Goal: Entertainment & Leisure: Browse casually

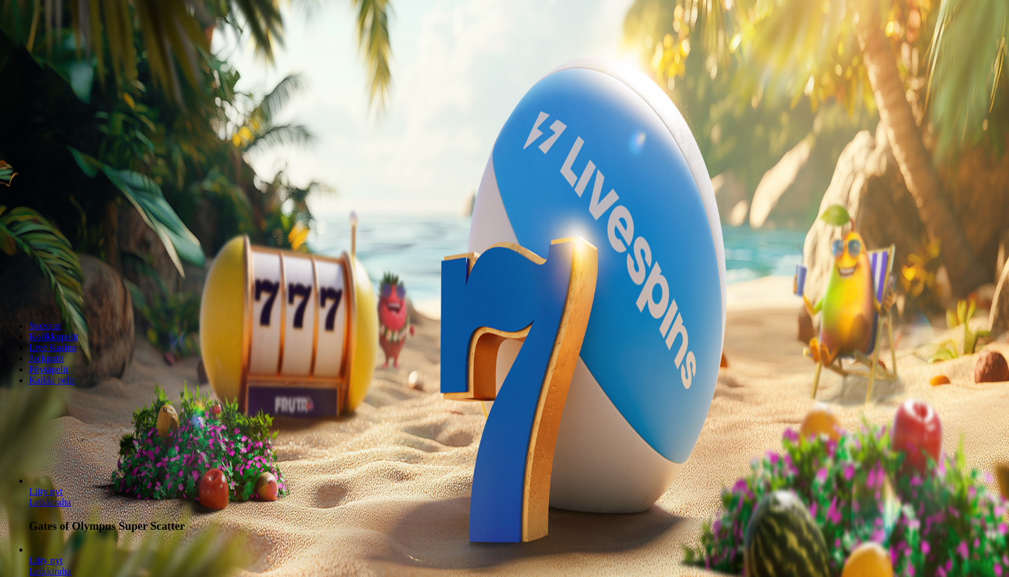
click at [76, 48] on span "Kirjaudu" at bounding box center [84, 43] width 30 height 9
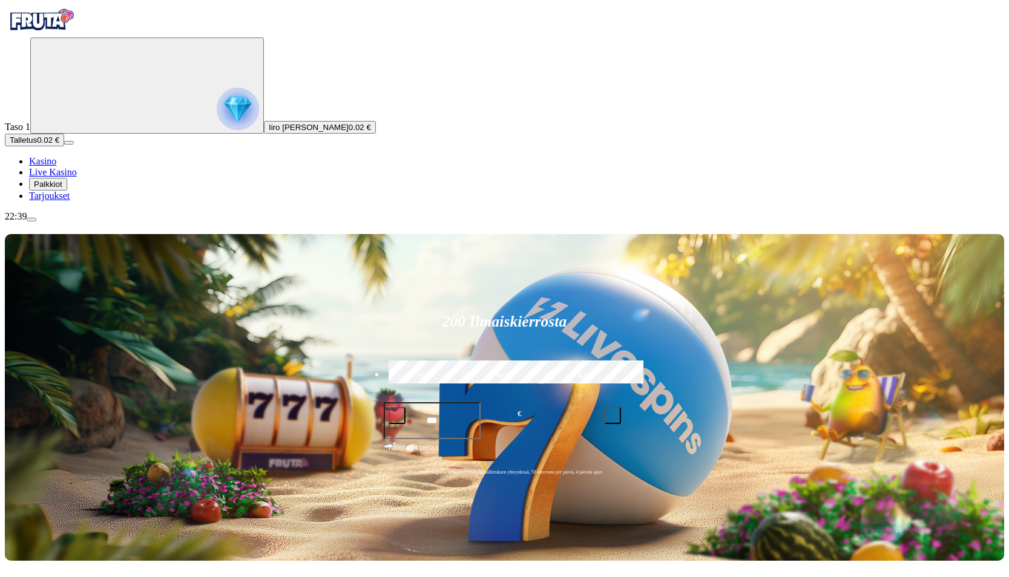
click at [62, 189] on span "Palkkiot" at bounding box center [48, 184] width 28 height 9
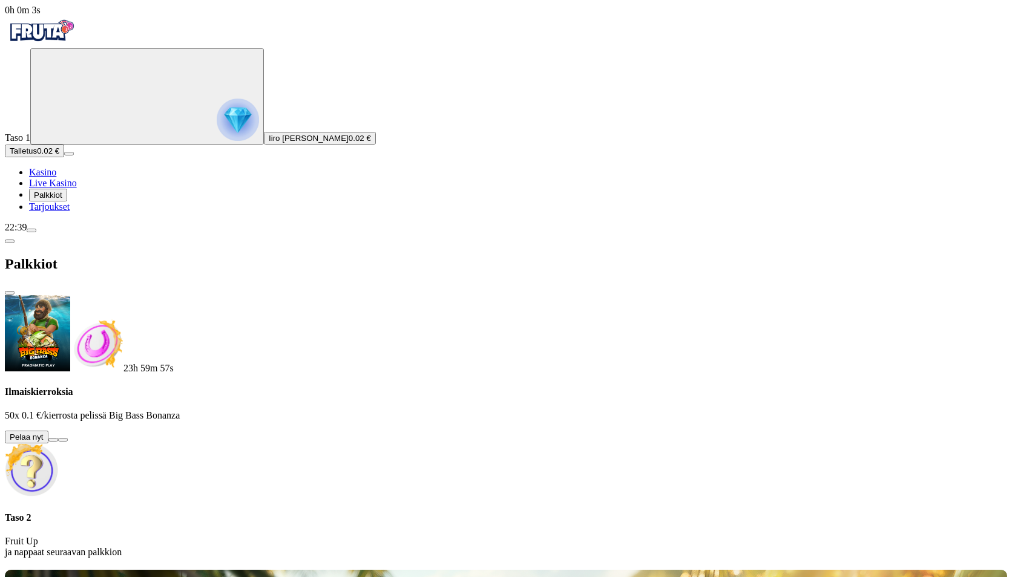
click at [58, 438] on button at bounding box center [53, 440] width 10 height 4
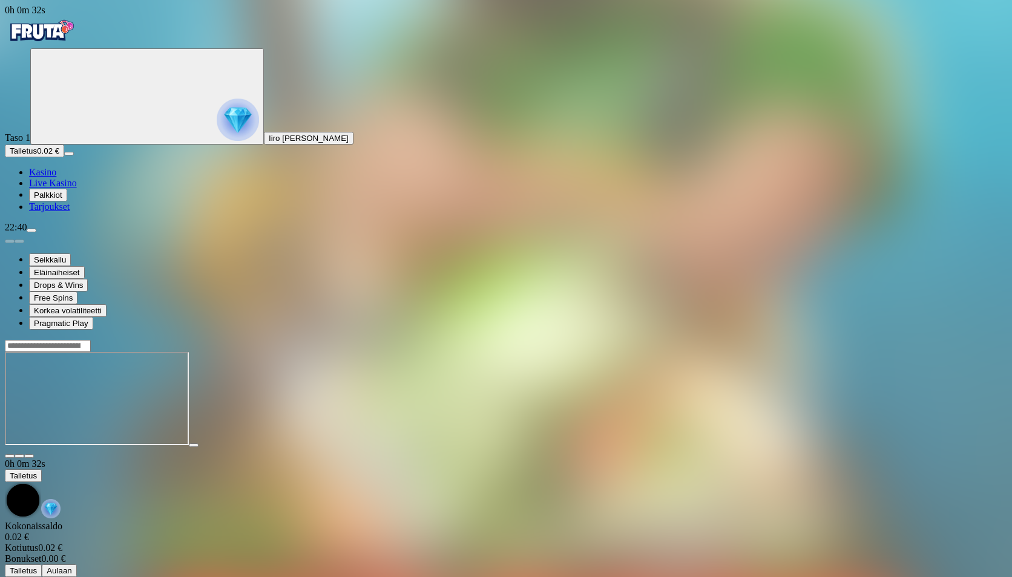
click at [480, 499] on main "0h 0m 32s Talletus Kokonaissaldo 0.02 € Kotiutus 0.02 € Bonukset 0.00 € Talletu…" at bounding box center [506, 458] width 1002 height 238
click at [56, 177] on span "Kasino" at bounding box center [42, 172] width 27 height 10
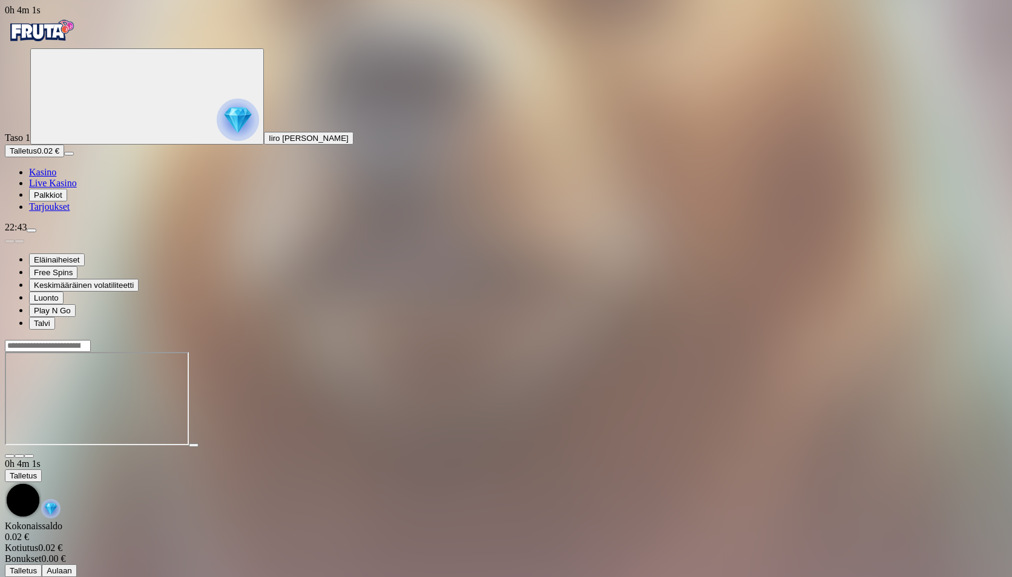
click at [56, 177] on span "Kasino" at bounding box center [42, 172] width 27 height 10
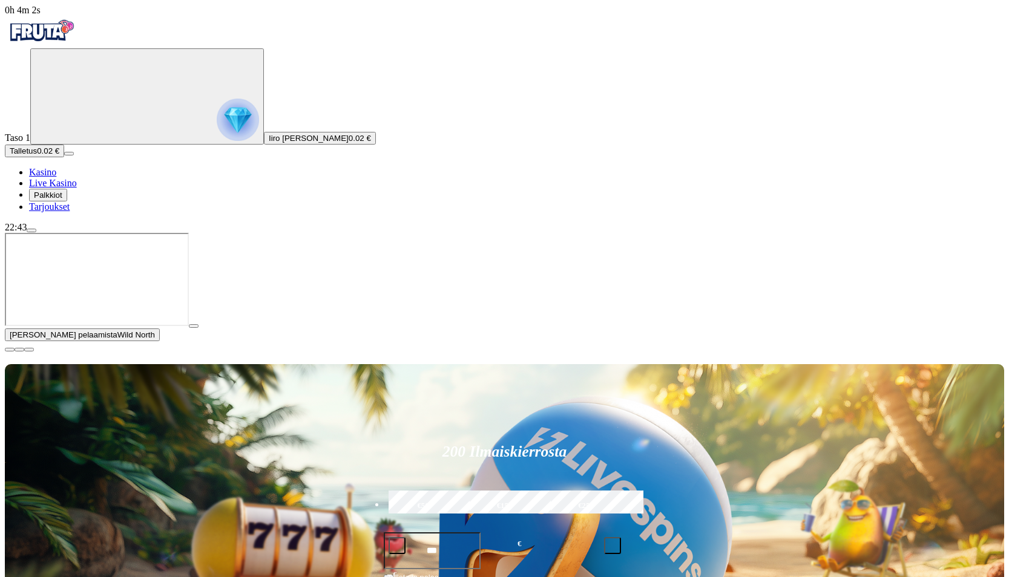
click at [10, 350] on span "close icon" at bounding box center [10, 350] width 0 height 0
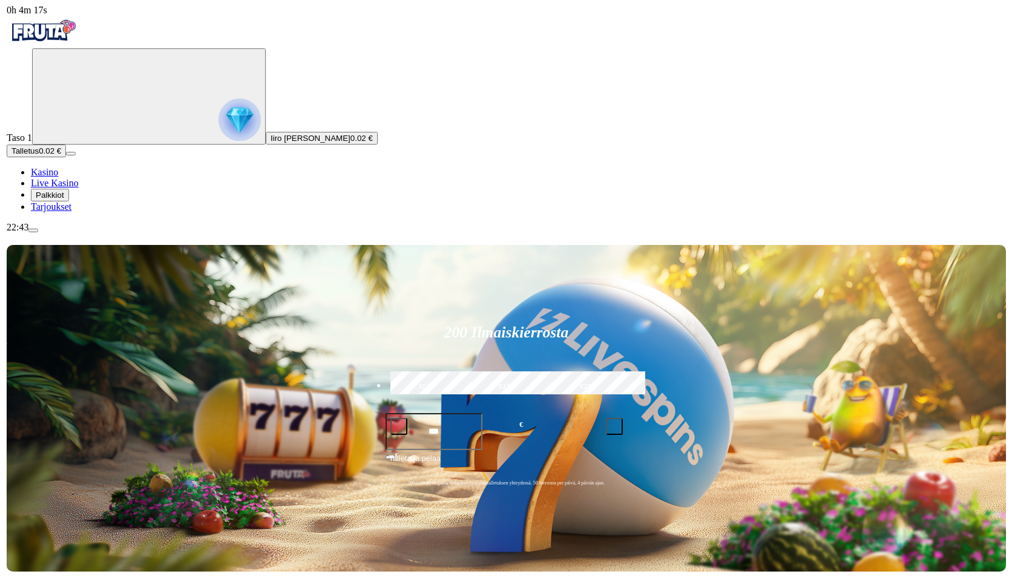
scroll to position [182, 0]
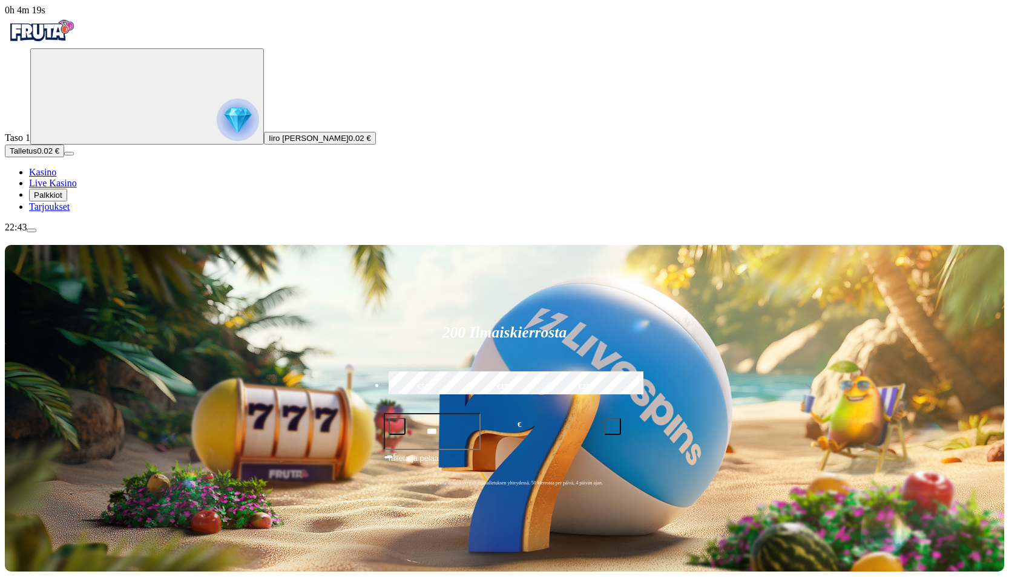
type input "********"
